Goal: Information Seeking & Learning: Find specific fact

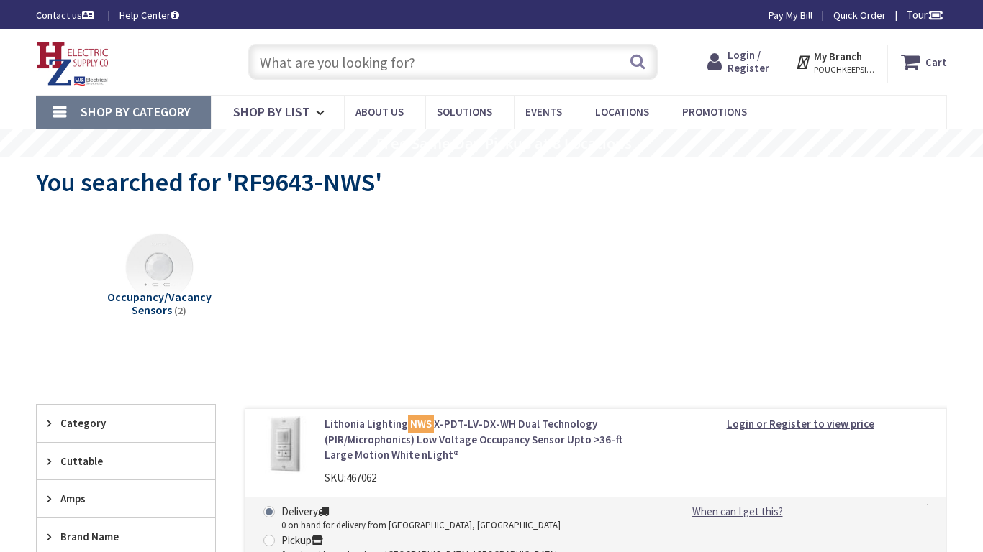
type input "Rapid Run Rd, Cincinnati, OH 45238, USA"
